Goal: Check status

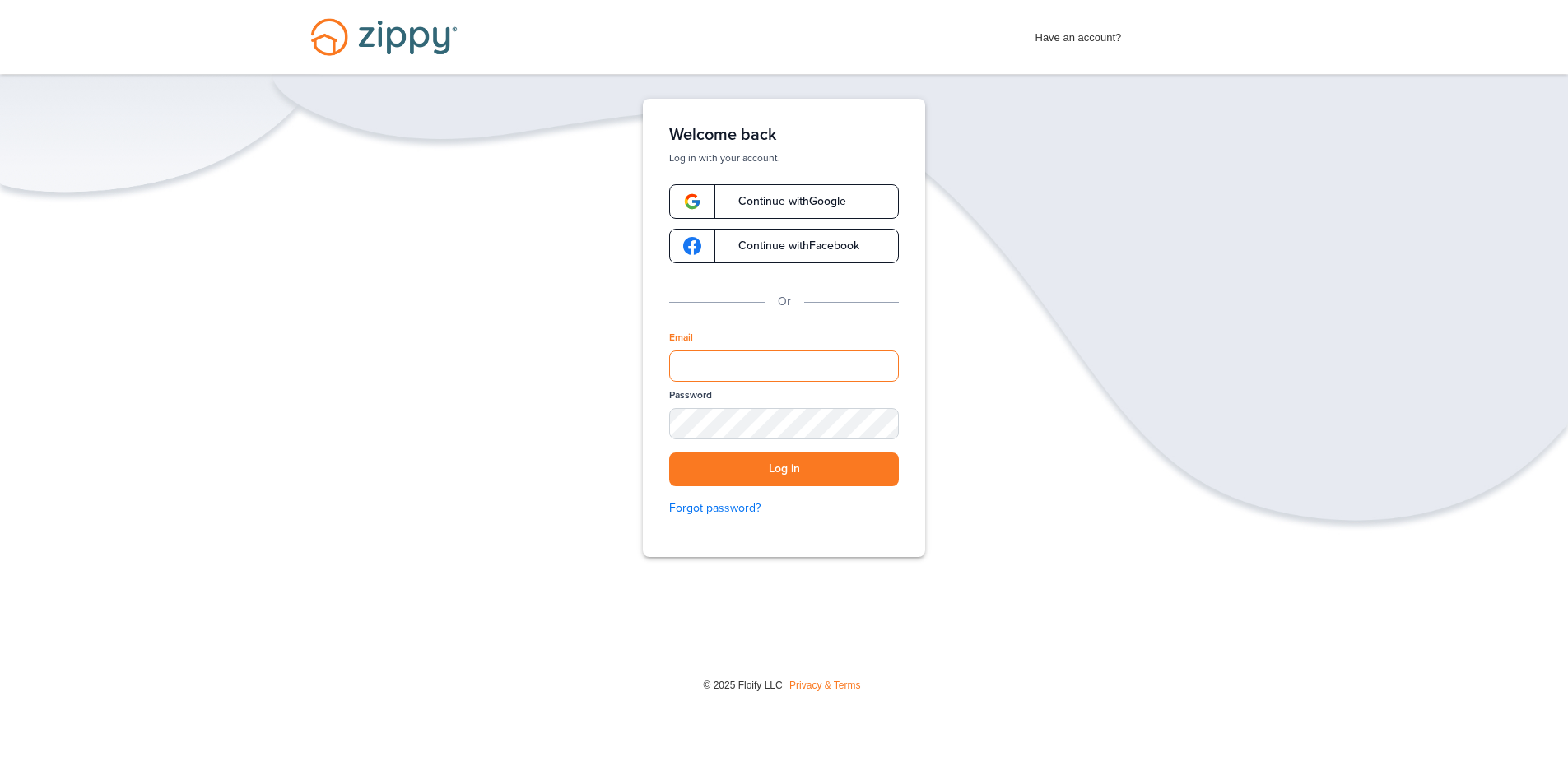
click at [736, 359] on input "Email" at bounding box center [784, 366] width 229 height 31
type input "**********"
click at [886, 419] on div "SHOW" at bounding box center [879, 424] width 37 height 16
drag, startPoint x: 760, startPoint y: 466, endPoint x: 813, endPoint y: 467, distance: 53.0
click at [761, 466] on button "Log in" at bounding box center [784, 469] width 229 height 34
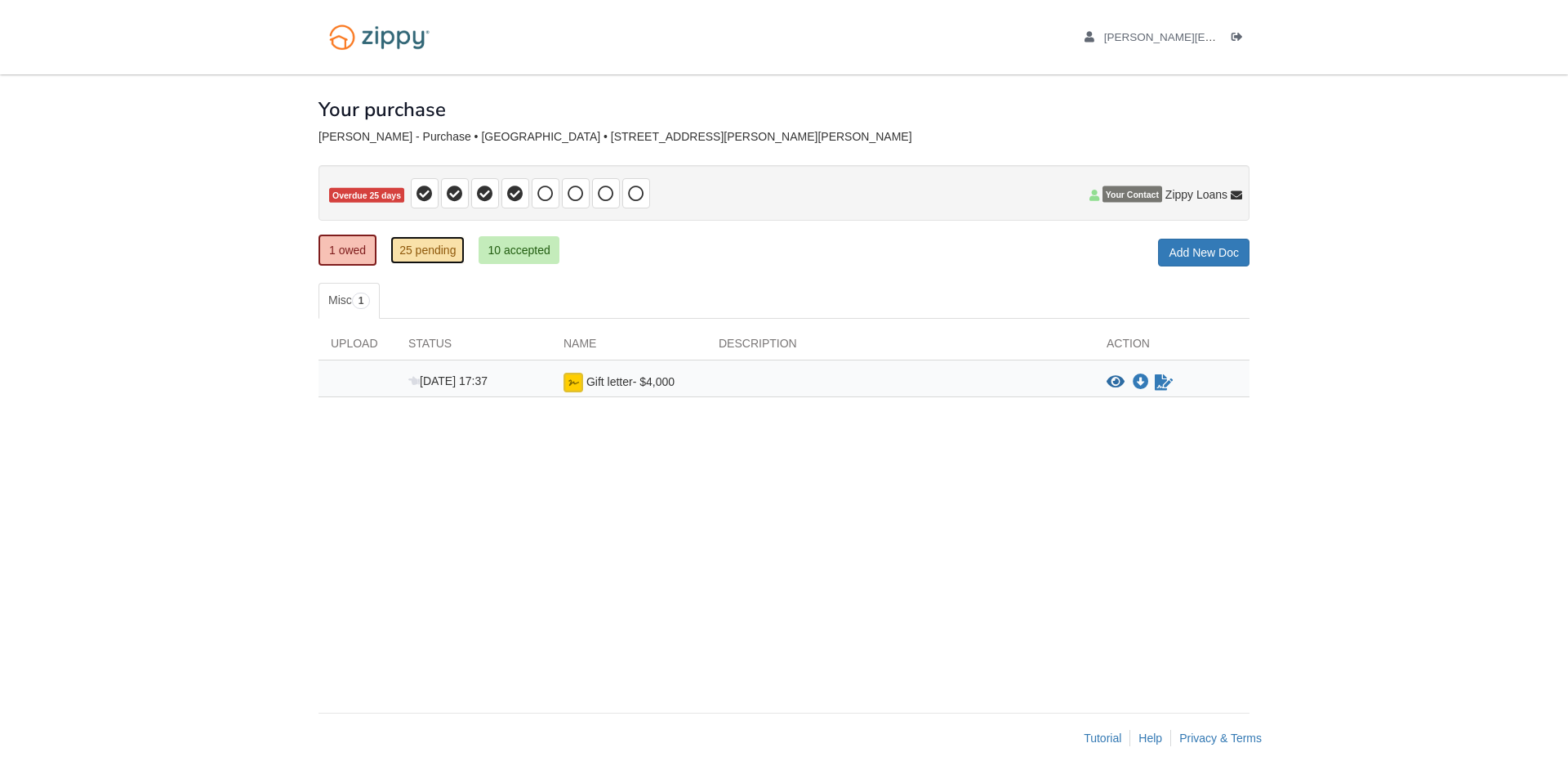
click at [432, 252] on link "25 pending" at bounding box center [427, 250] width 74 height 28
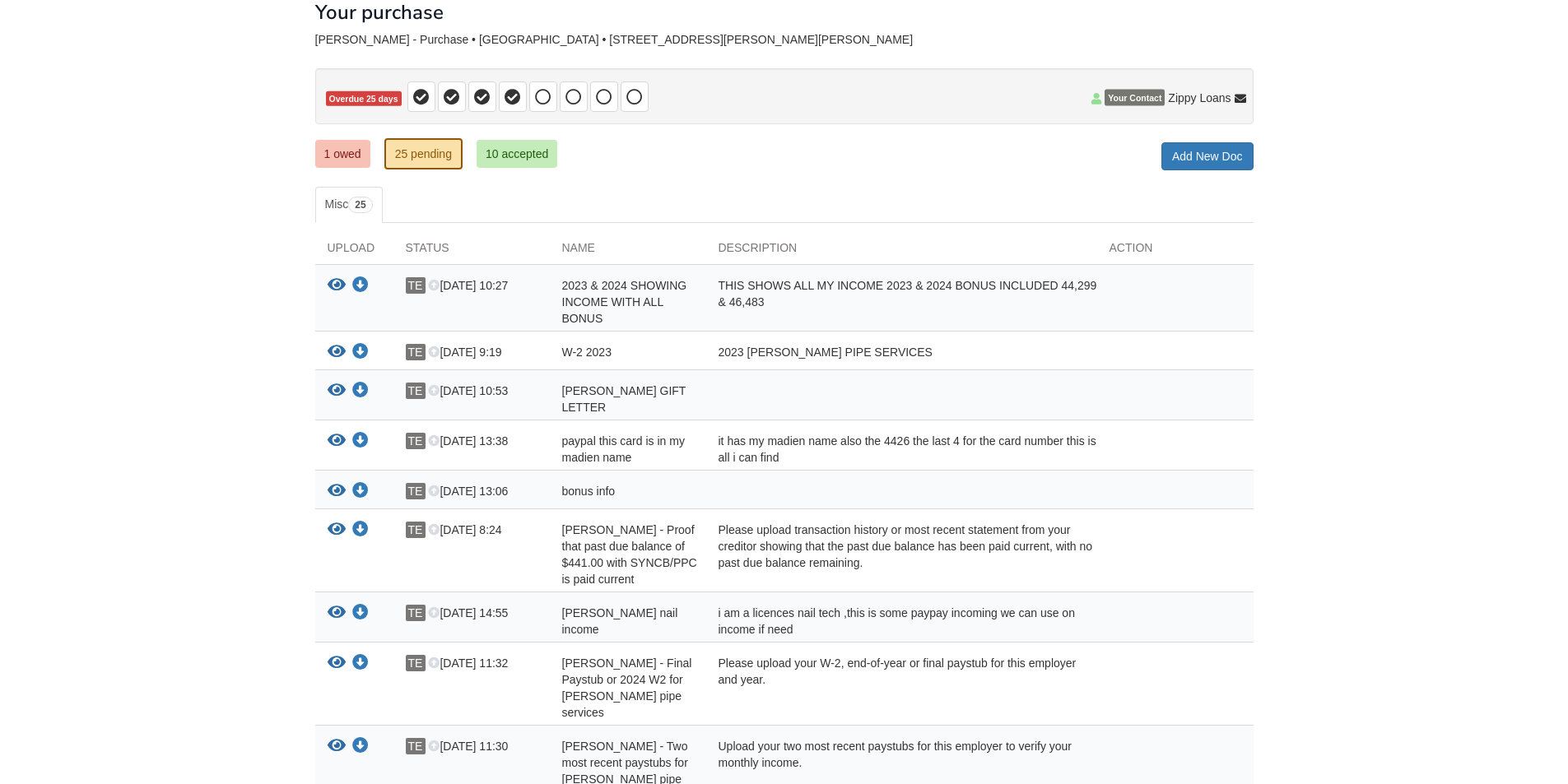
scroll to position [48, 0]
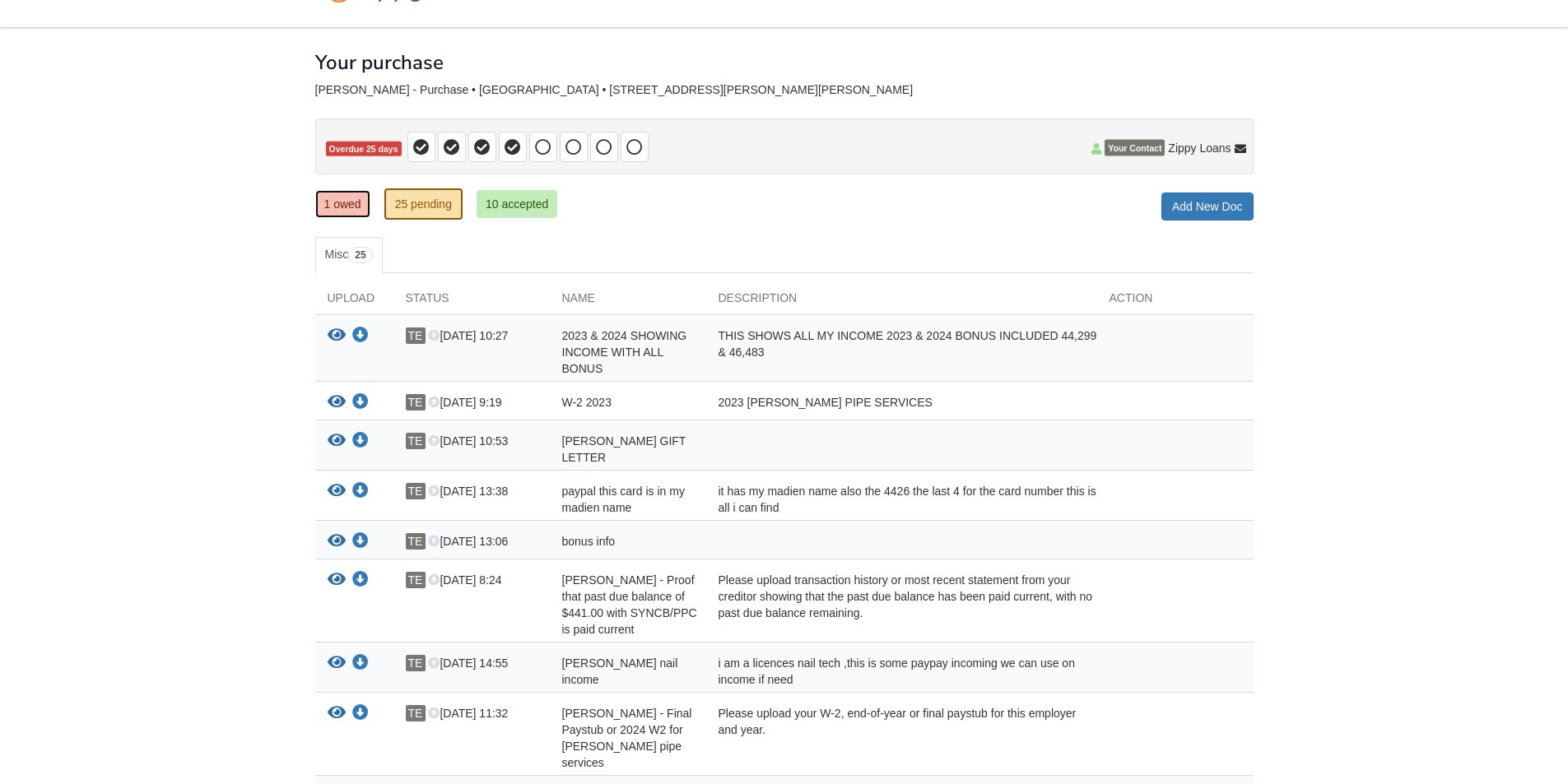
click at [360, 204] on link "1 owed" at bounding box center [343, 204] width 55 height 28
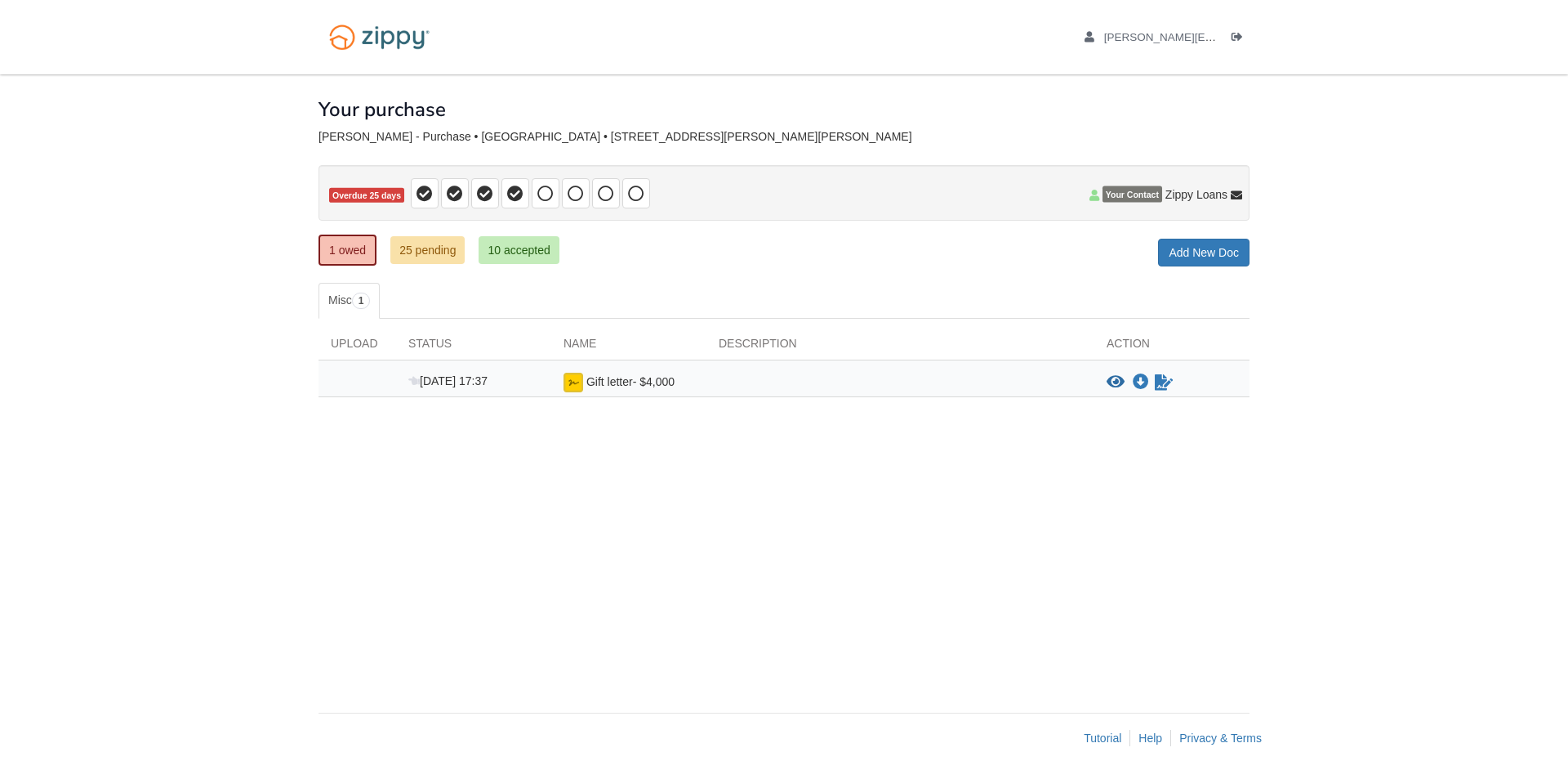
drag, startPoint x: 516, startPoint y: 235, endPoint x: 539, endPoint y: 236, distance: 23.0
click at [517, 237] on ul "1 owed 25 pending 10 accepted" at bounding box center [445, 250] width 253 height 33
drag, startPoint x: 510, startPoint y: 242, endPoint x: 593, endPoint y: 251, distance: 83.5
click at [511, 242] on link "10 accepted" at bounding box center [518, 250] width 80 height 28
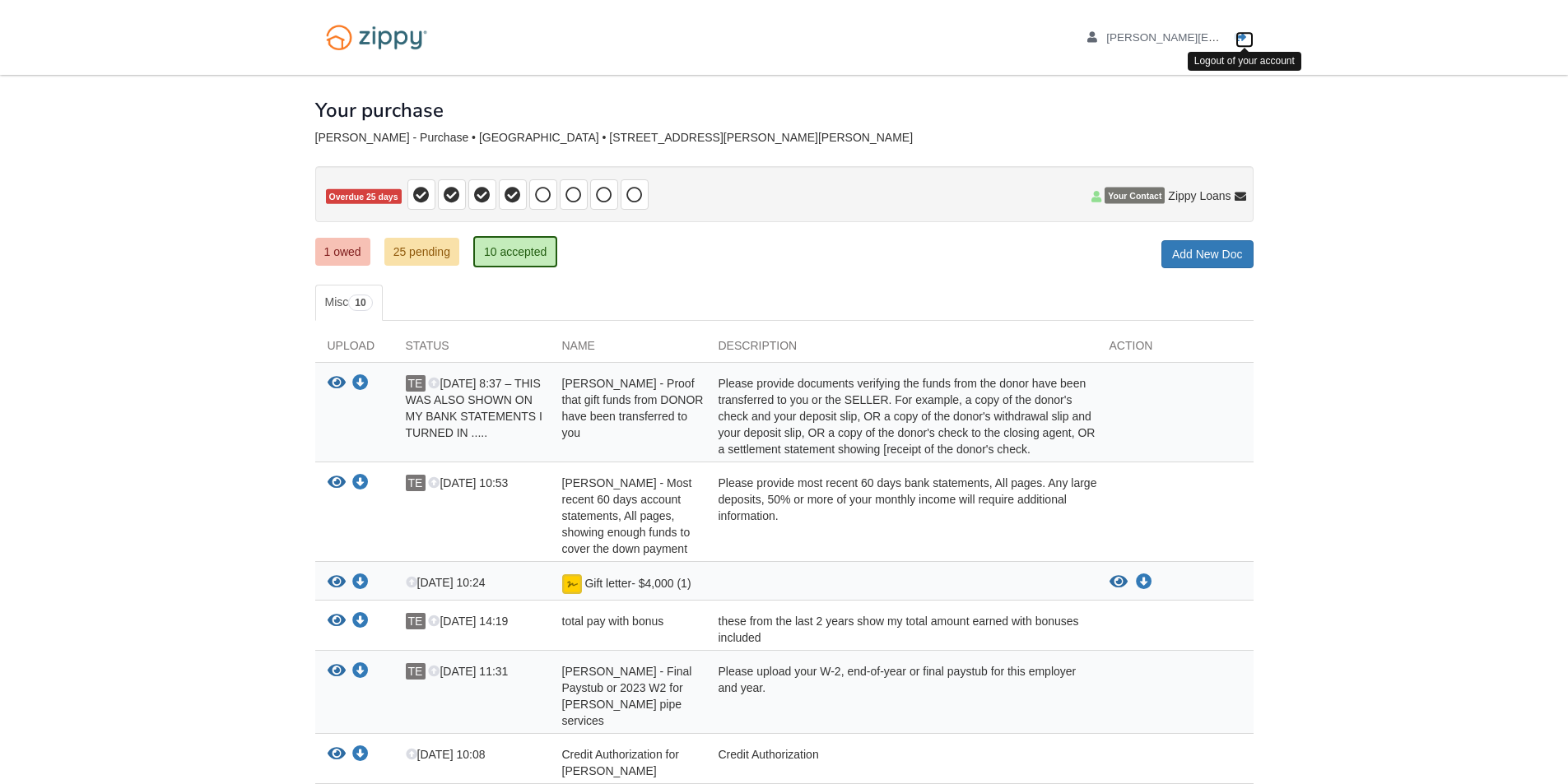
click at [1243, 35] on icon "Log out" at bounding box center [1241, 37] width 12 height 12
